Goal: Check status: Check status

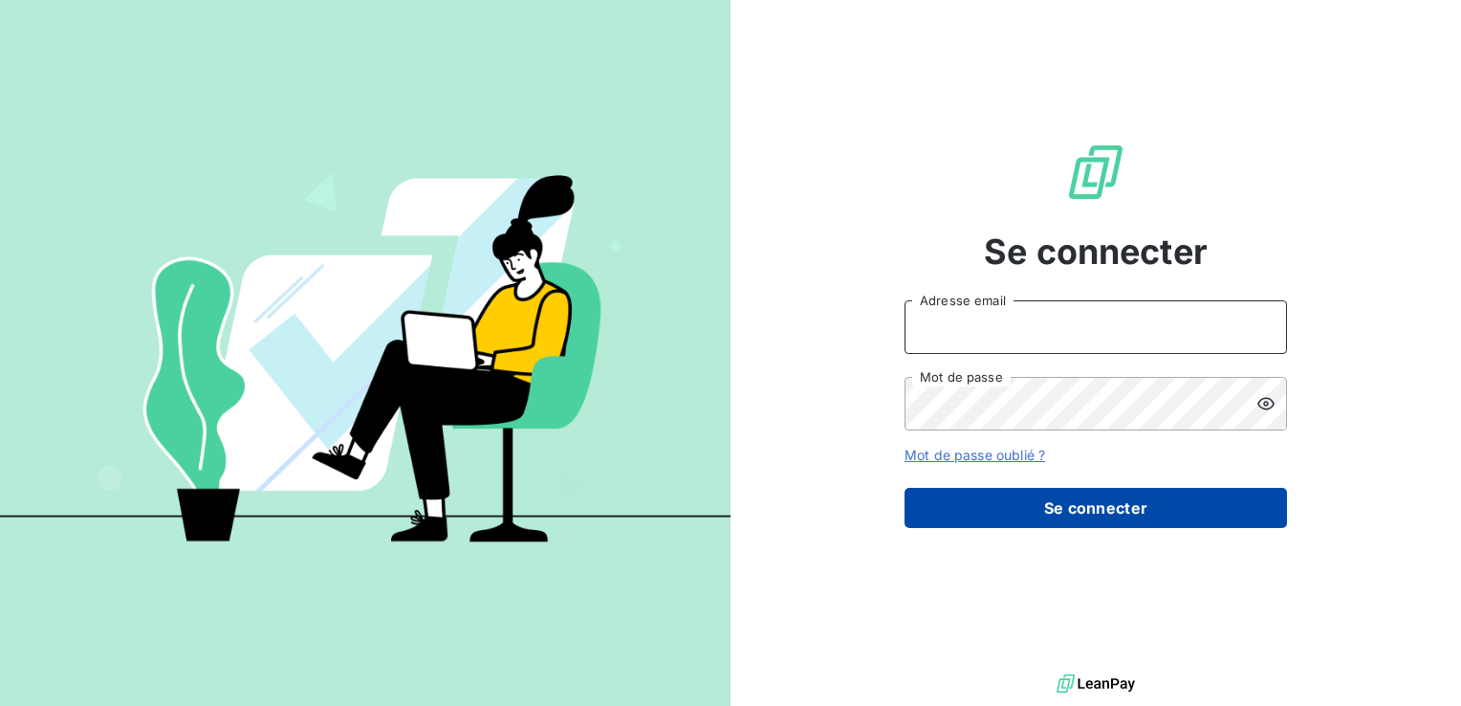
type input "[PERSON_NAME][EMAIL_ADDRESS][DOMAIN_NAME]"
click at [1104, 510] on button "Se connecter" at bounding box center [1096, 508] width 383 height 40
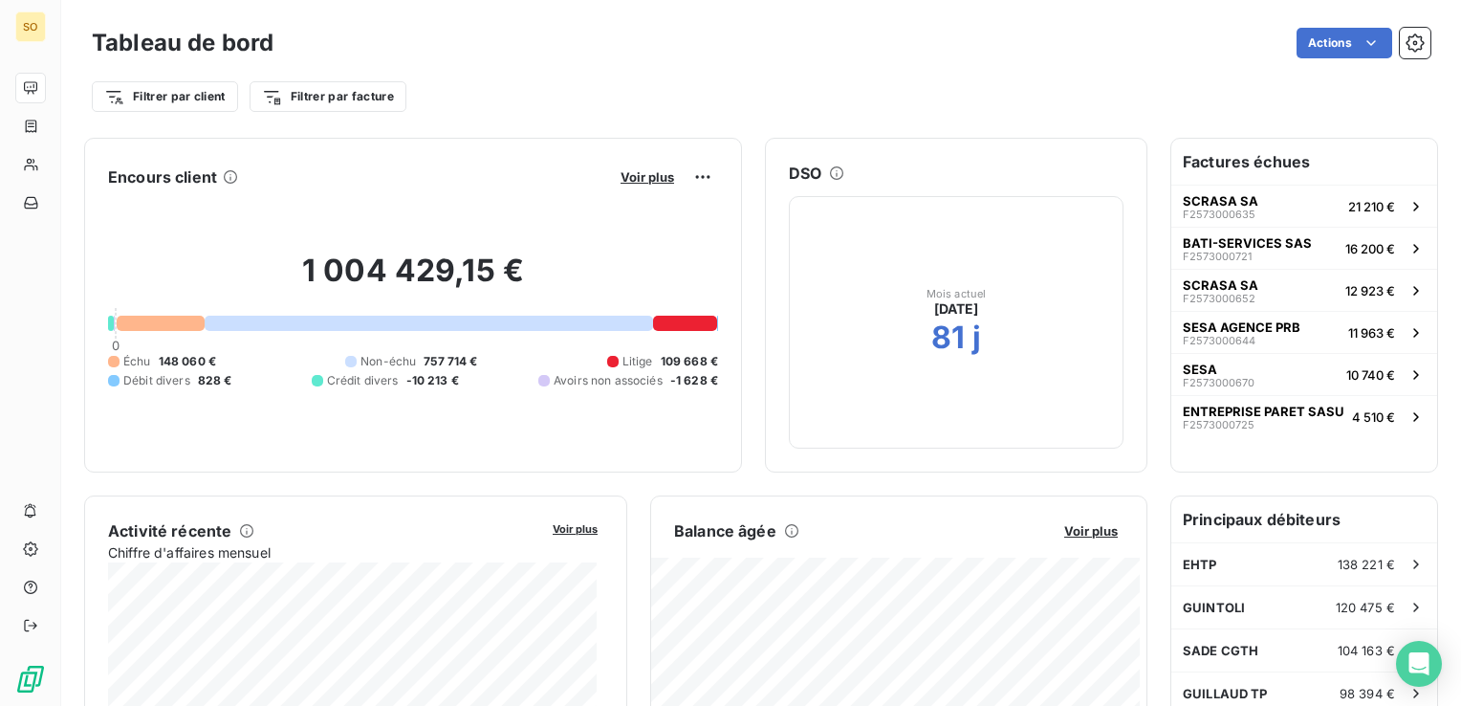
click at [675, 319] on div at bounding box center [685, 323] width 65 height 15
click at [681, 322] on div at bounding box center [685, 323] width 65 height 15
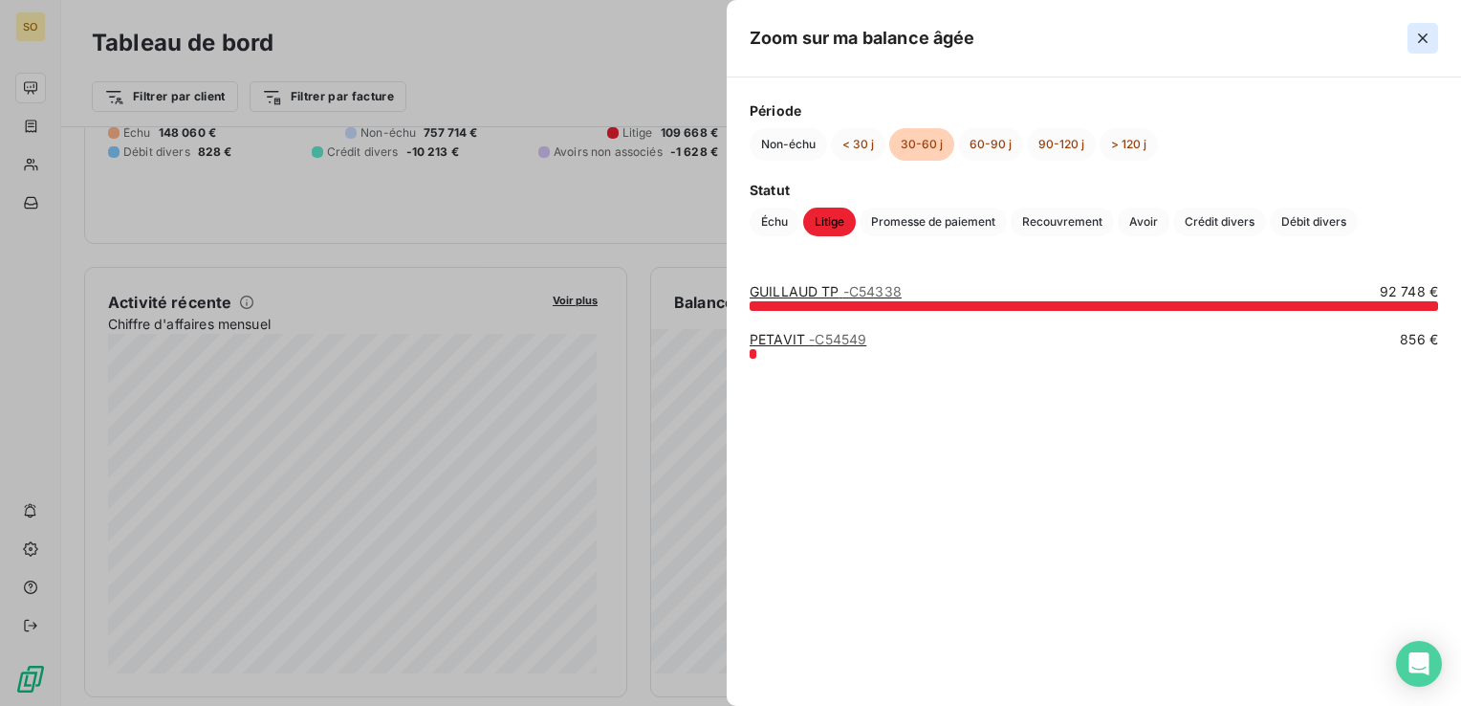
click at [1419, 36] on icon "button" at bounding box center [1422, 38] width 19 height 19
click at [812, 290] on link "GUILLAUD TP - C54338" at bounding box center [826, 291] width 152 height 16
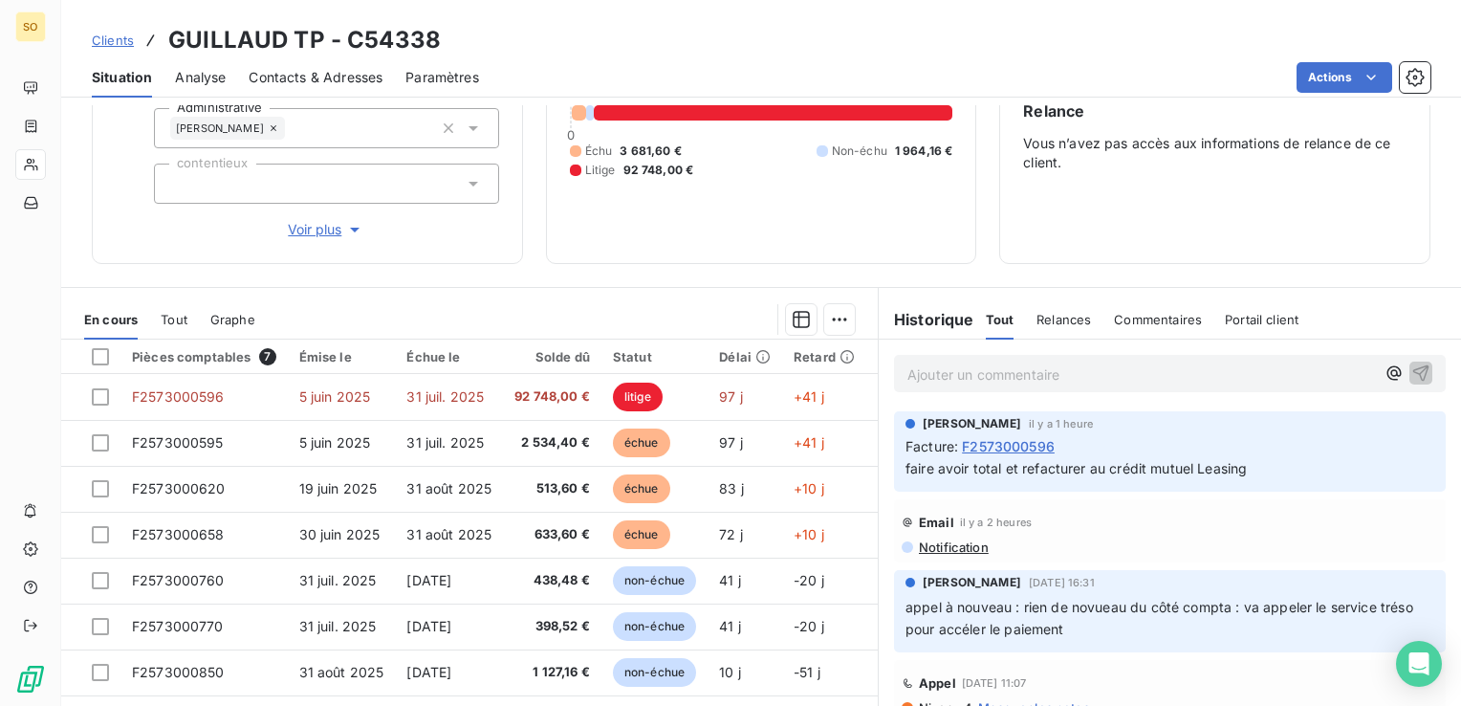
scroll to position [223, 0]
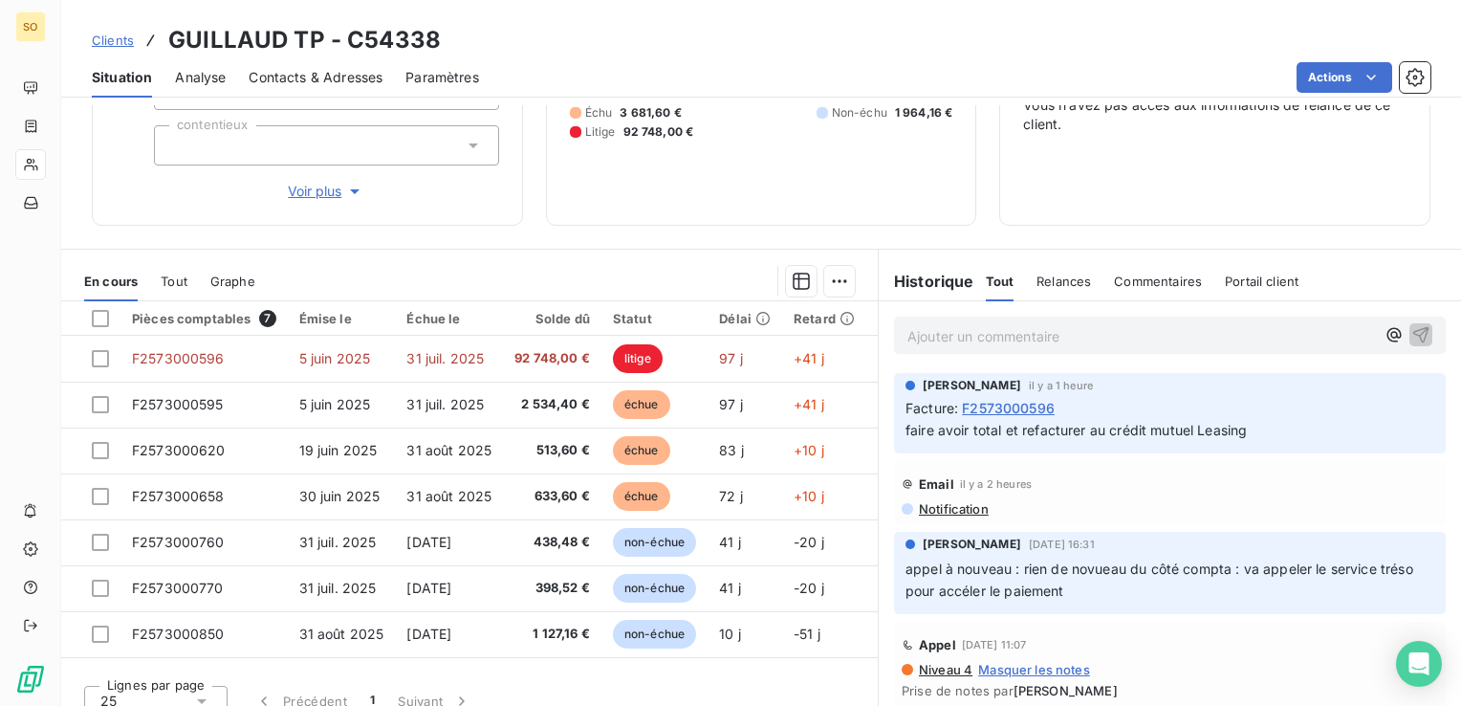
click at [1003, 407] on span "F2573000596" at bounding box center [1008, 408] width 93 height 20
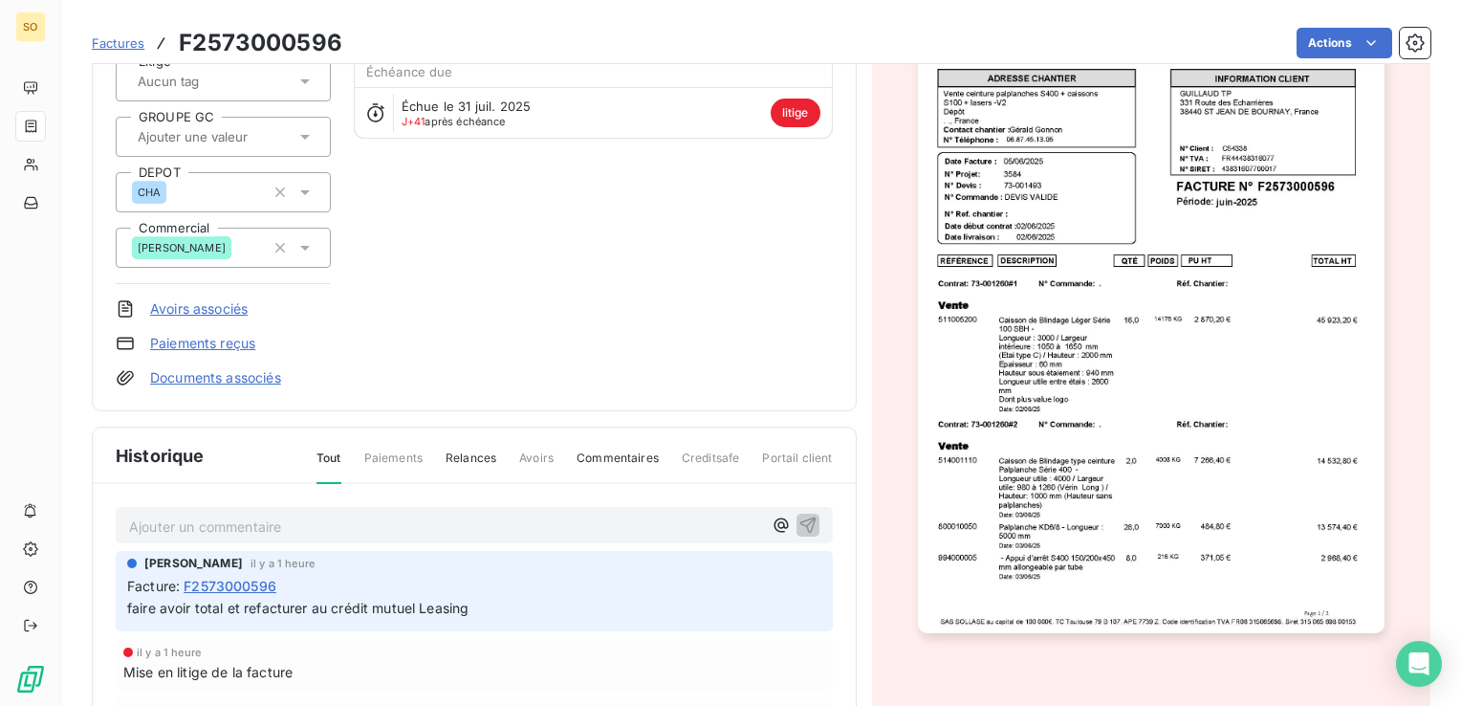
scroll to position [230, 0]
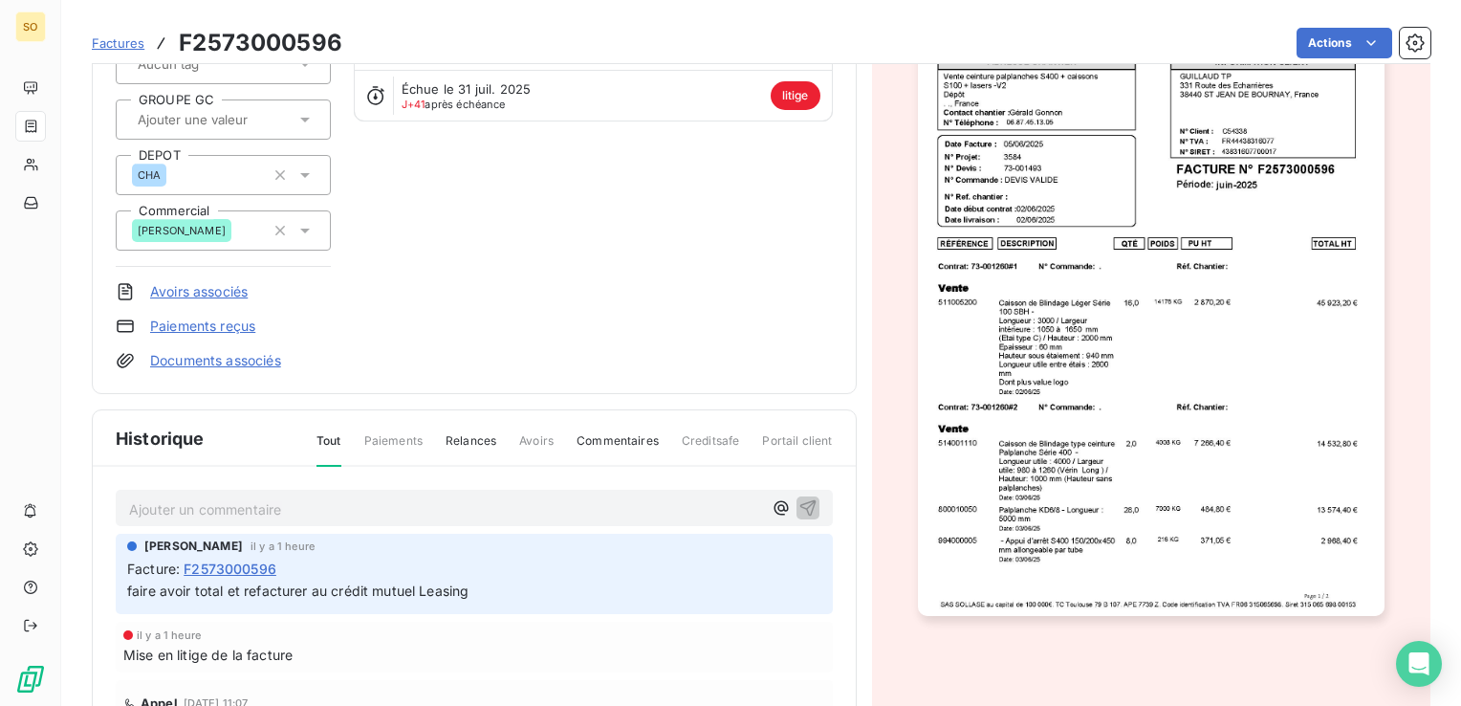
click at [1148, 350] on img "button" at bounding box center [1151, 286] width 467 height 660
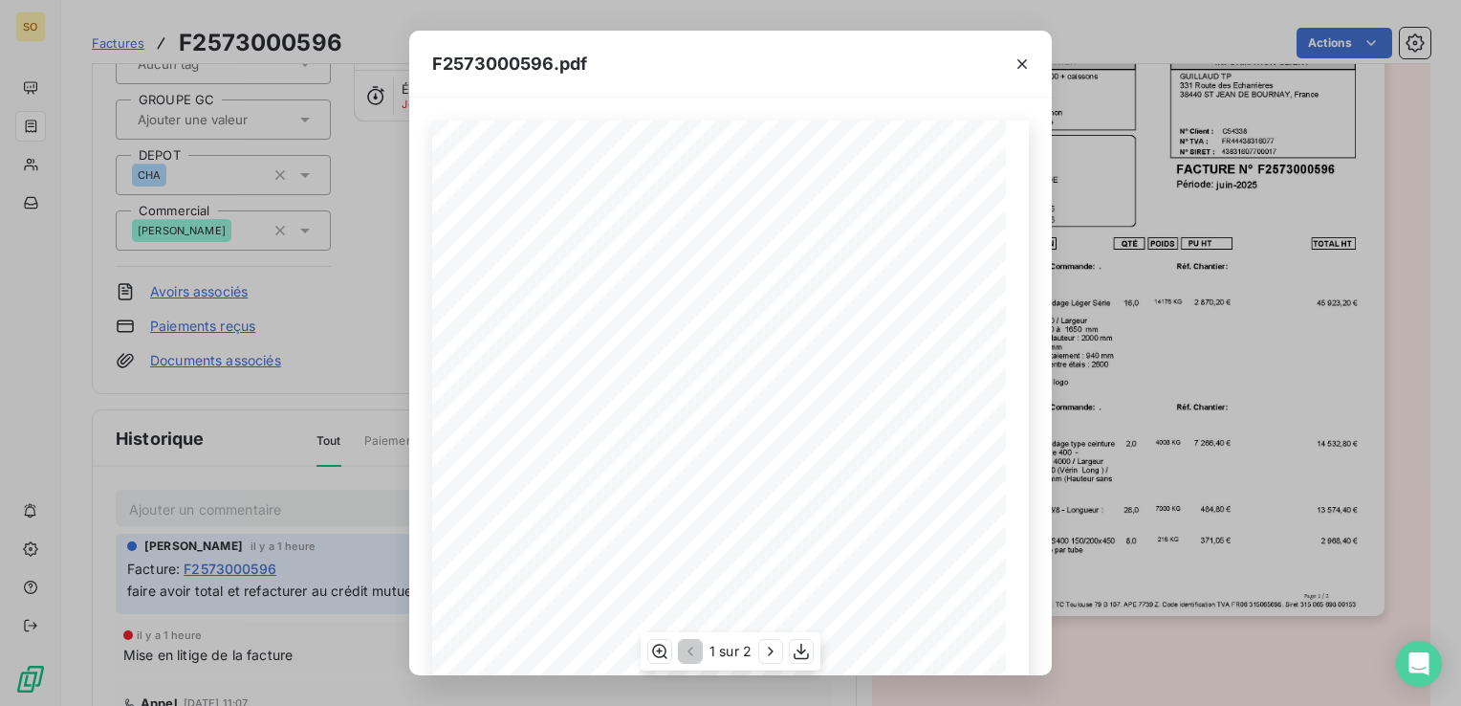
scroll to position [279, 0]
click at [770, 648] on icon "button" at bounding box center [770, 650] width 5 height 9
click at [689, 645] on icon "button" at bounding box center [688, 651] width 19 height 19
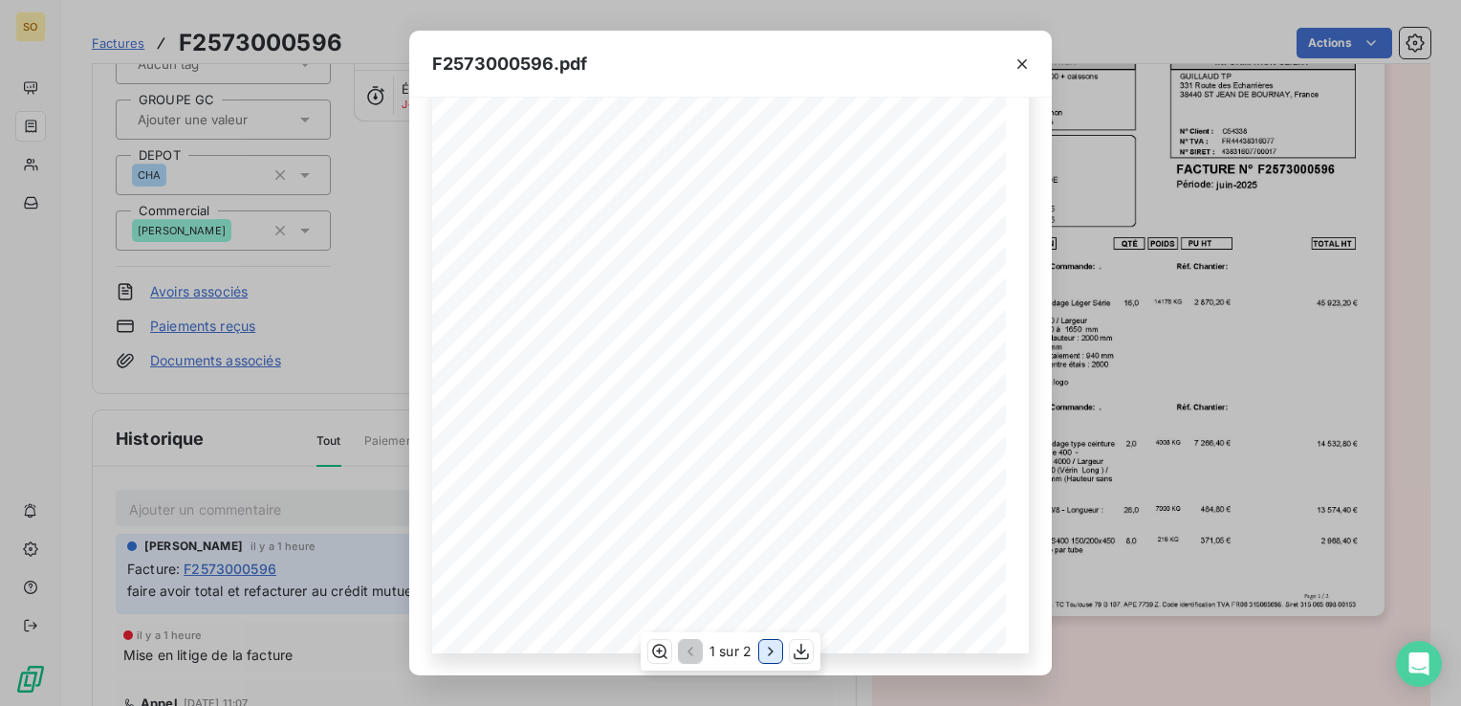
click at [770, 660] on icon "button" at bounding box center [770, 651] width 19 height 19
click at [1029, 65] on icon "button" at bounding box center [1022, 64] width 19 height 19
